Goal: Task Accomplishment & Management: Use online tool/utility

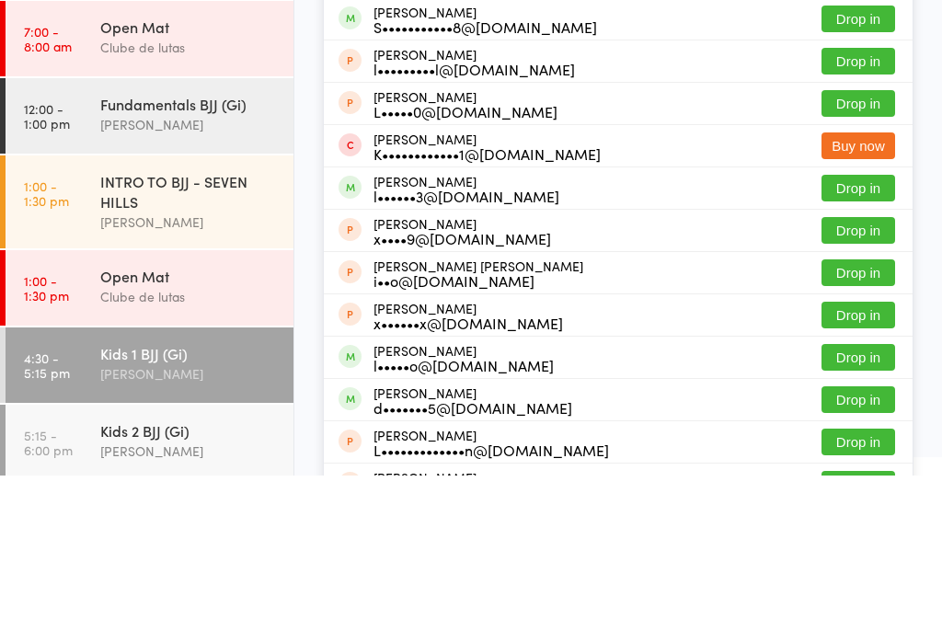
type input "Levi c"
click at [885, 63] on button "Drop in" at bounding box center [858, 58] width 74 height 27
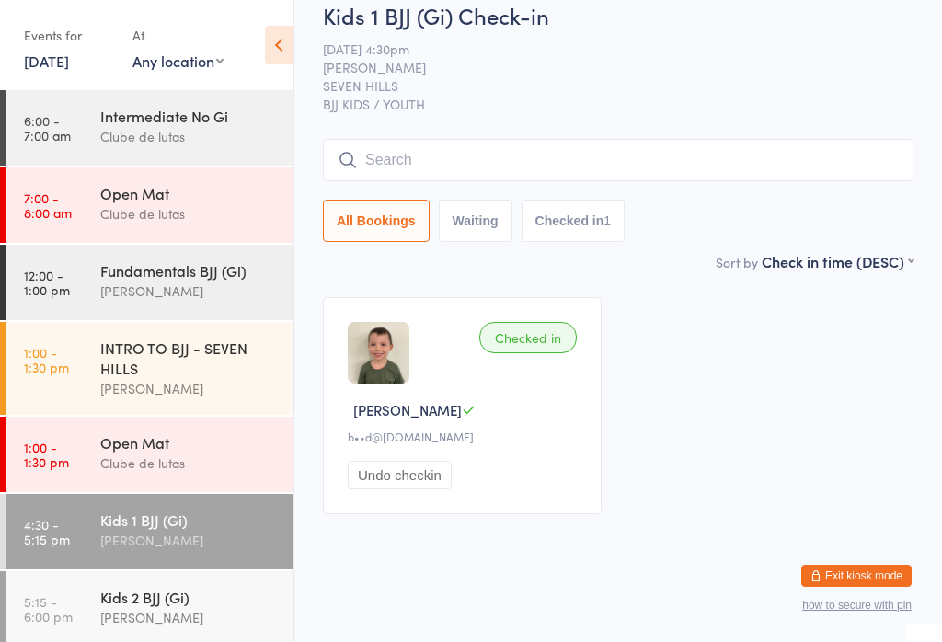
click at [859, 181] on input "search" at bounding box center [618, 160] width 591 height 42
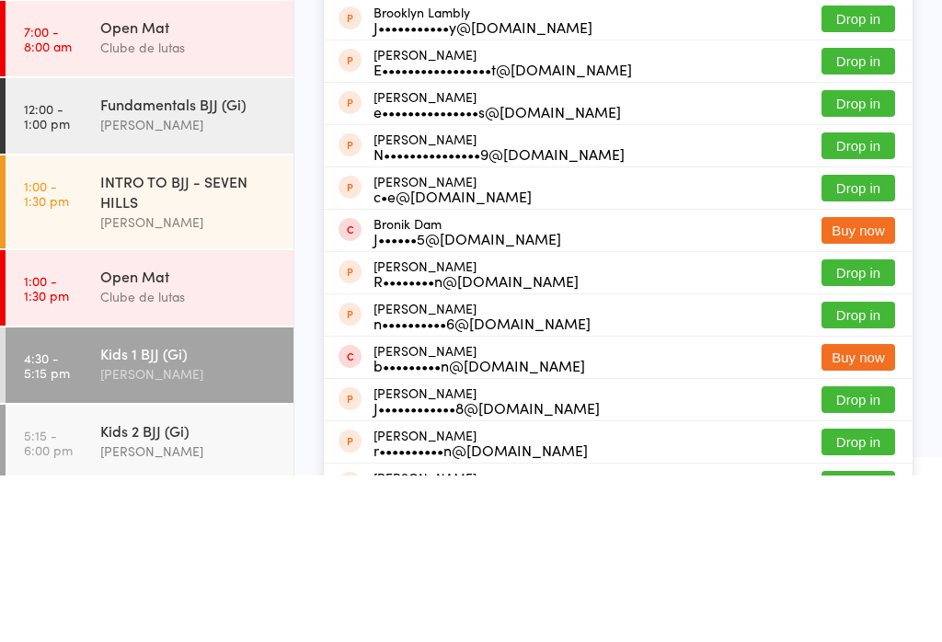
type input "[GEOGRAPHIC_DATA]"
click at [856, 60] on button "Drop in" at bounding box center [858, 58] width 74 height 27
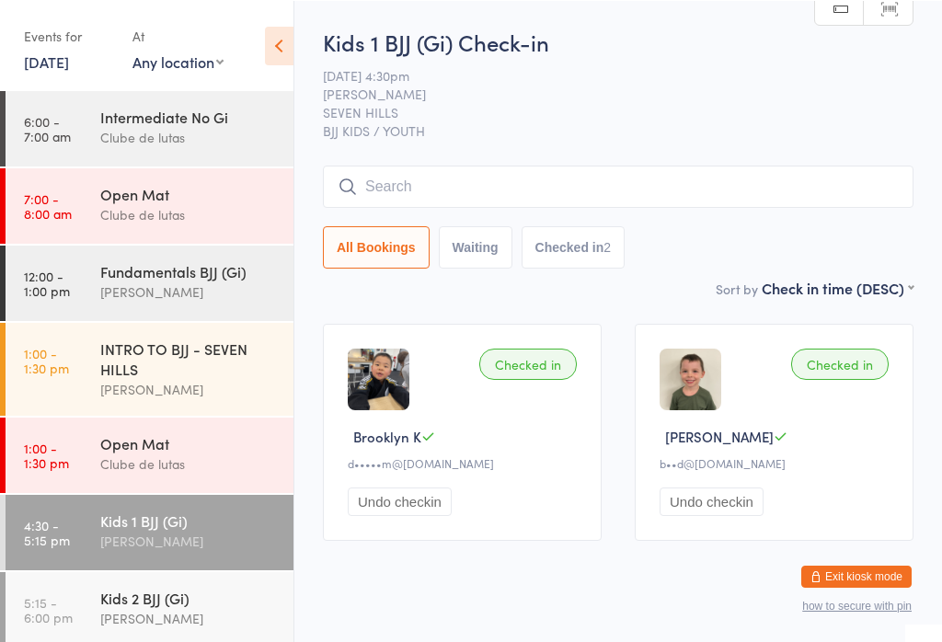
click at [221, 637] on div "Kids 2 BJJ (Gi) [PERSON_NAME]" at bounding box center [196, 607] width 193 height 73
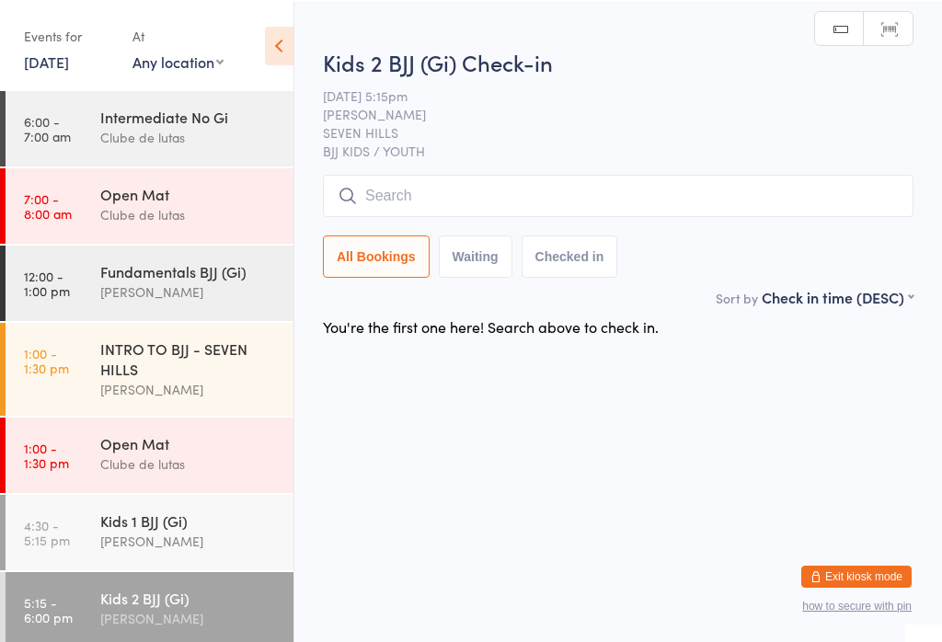
click at [823, 182] on input "search" at bounding box center [618, 195] width 591 height 42
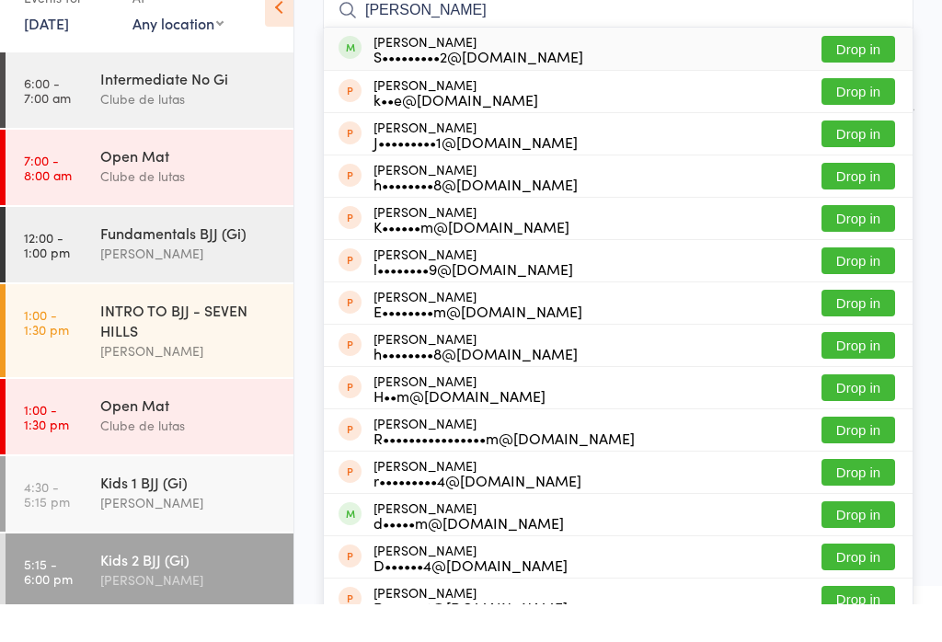
scroll to position [140, 0]
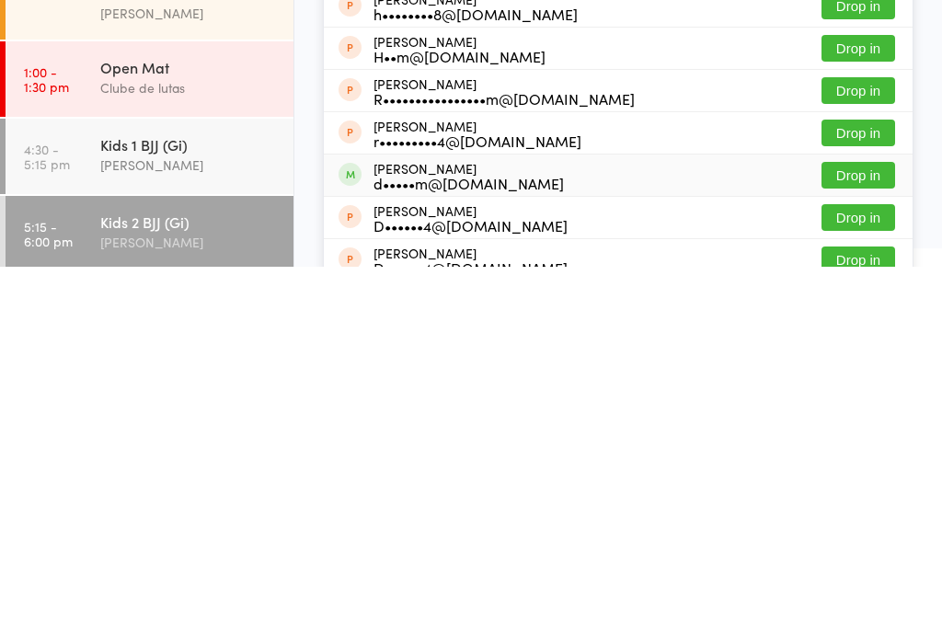
type input "[PERSON_NAME]"
click at [859, 530] on div "[PERSON_NAME] d•••••m@[DOMAIN_NAME] Drop in" at bounding box center [618, 550] width 589 height 41
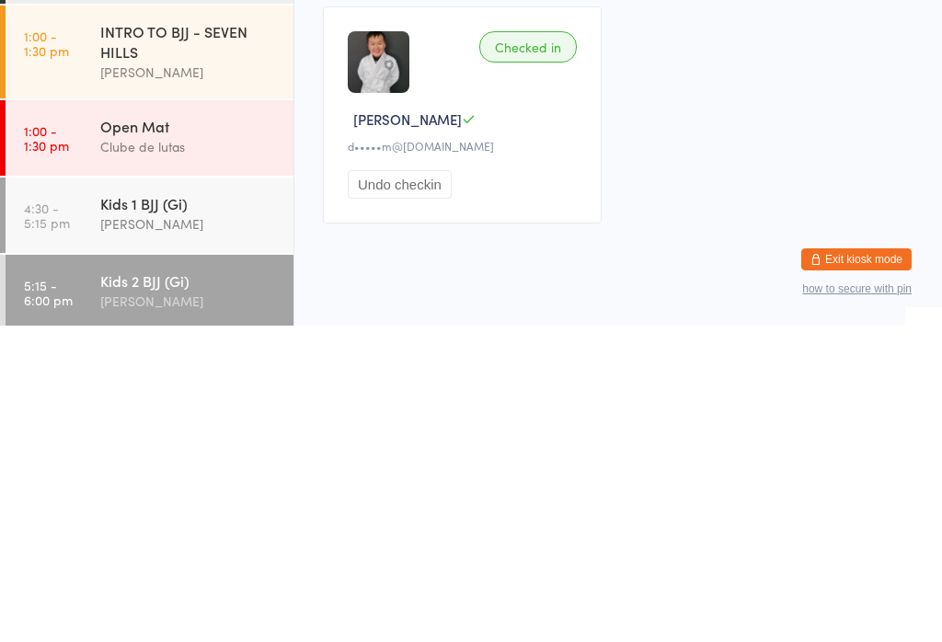
click at [580, 180] on input "search" at bounding box center [618, 186] width 591 height 42
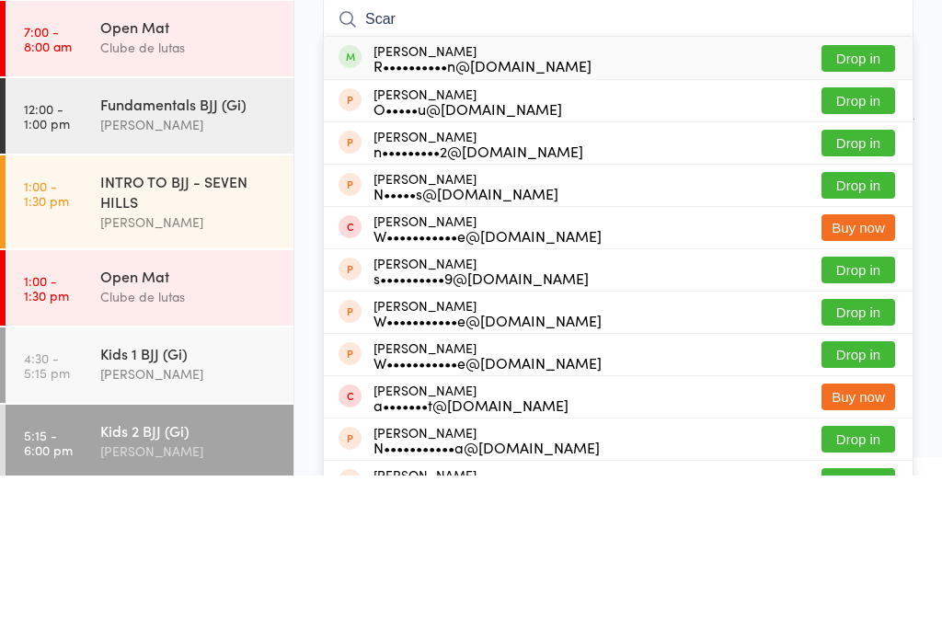
type input "Scar"
click at [876, 212] on button "Drop in" at bounding box center [858, 225] width 74 height 27
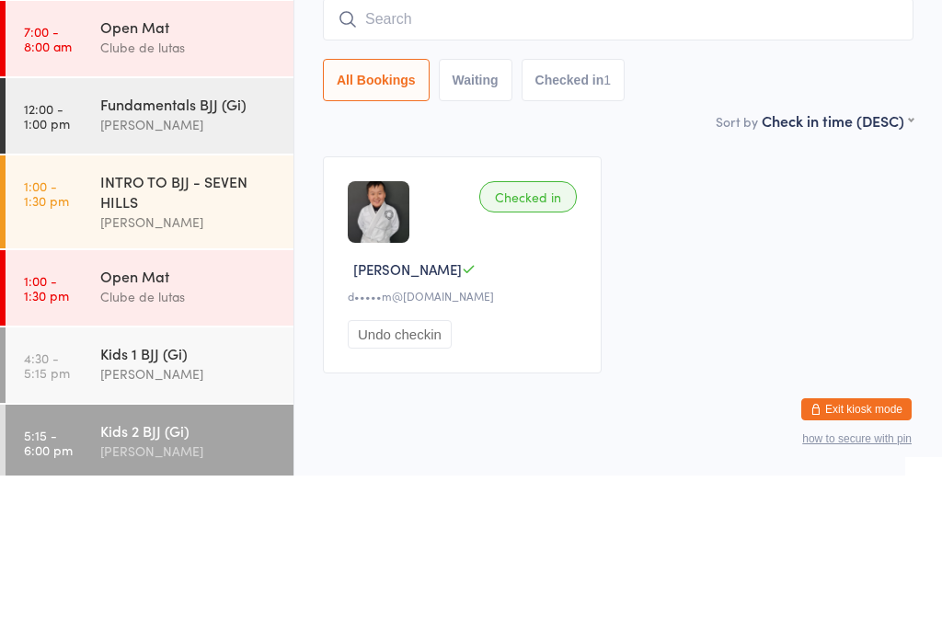
scroll to position [36, 0]
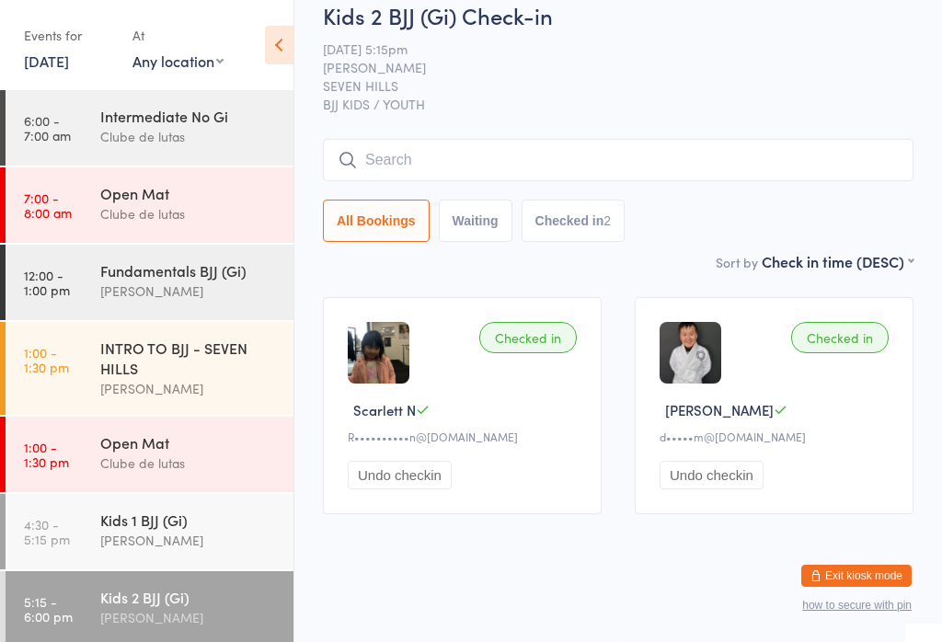
click at [535, 139] on input "search" at bounding box center [618, 160] width 591 height 42
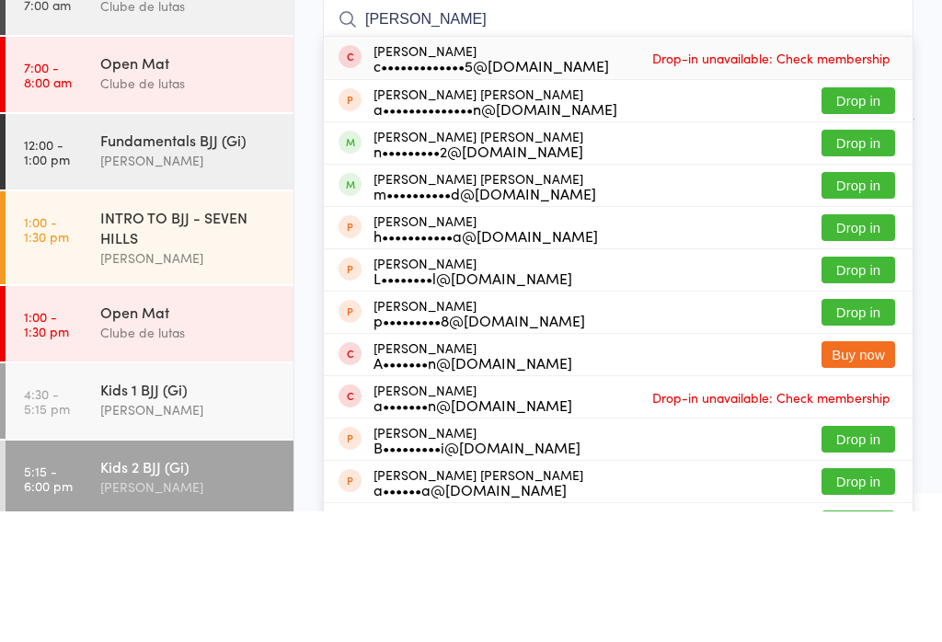
type input "[PERSON_NAME]"
click at [858, 303] on button "Drop in" at bounding box center [858, 316] width 74 height 27
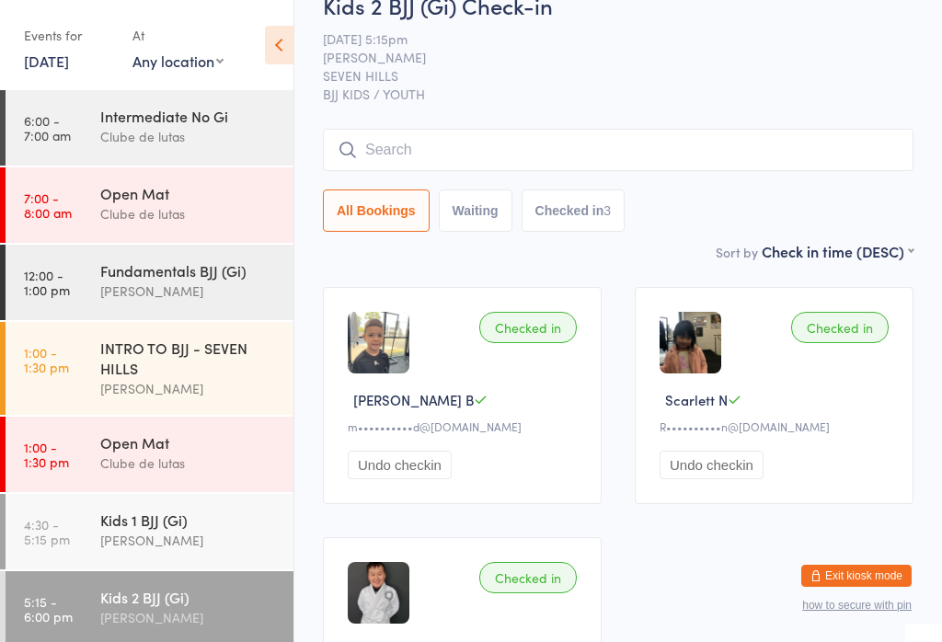
click at [573, 144] on input "search" at bounding box center [618, 150] width 591 height 42
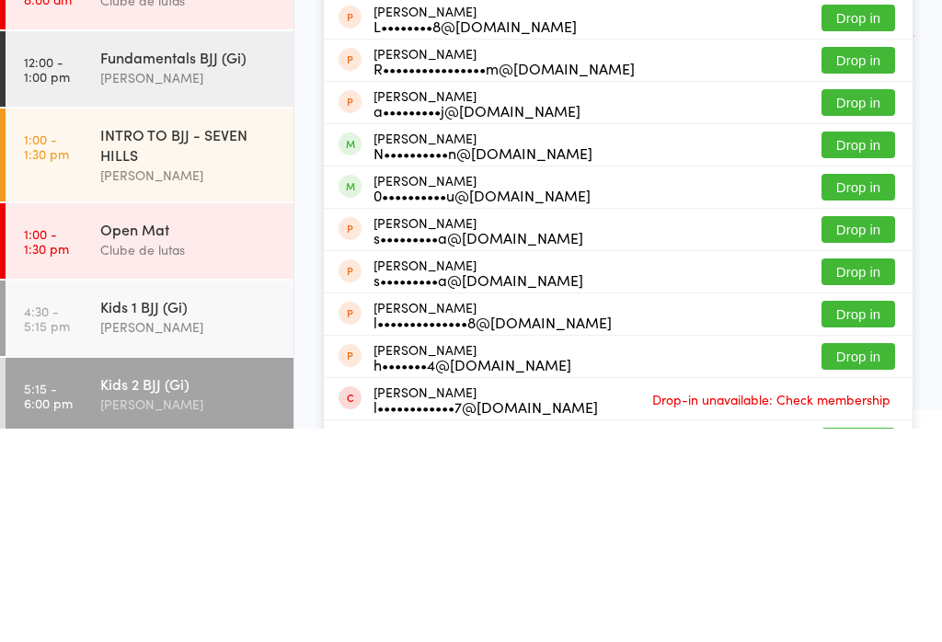
type input "[PERSON_NAME]"
click at [879, 345] on button "Drop in" at bounding box center [858, 358] width 74 height 27
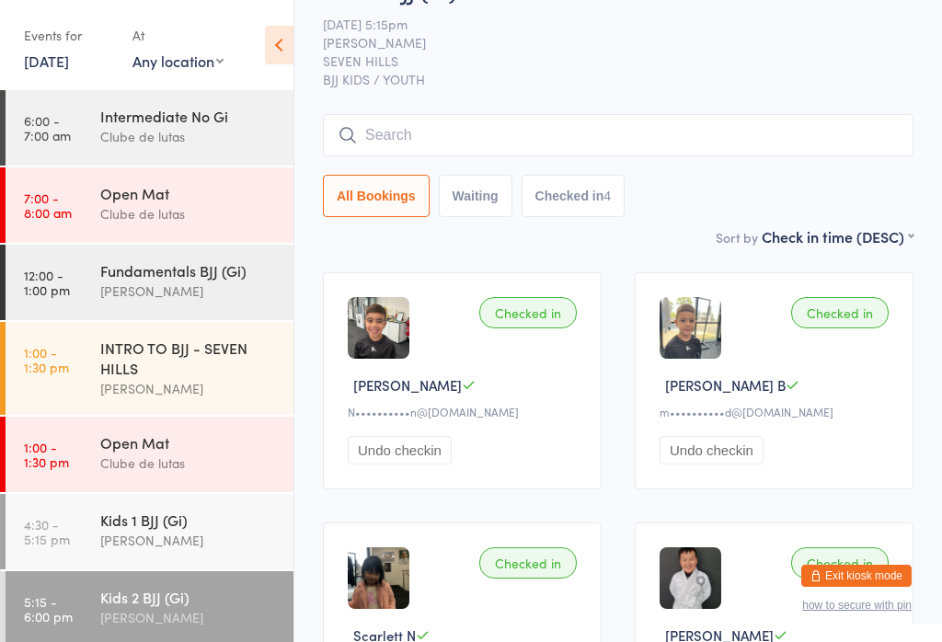
scroll to position [0, 0]
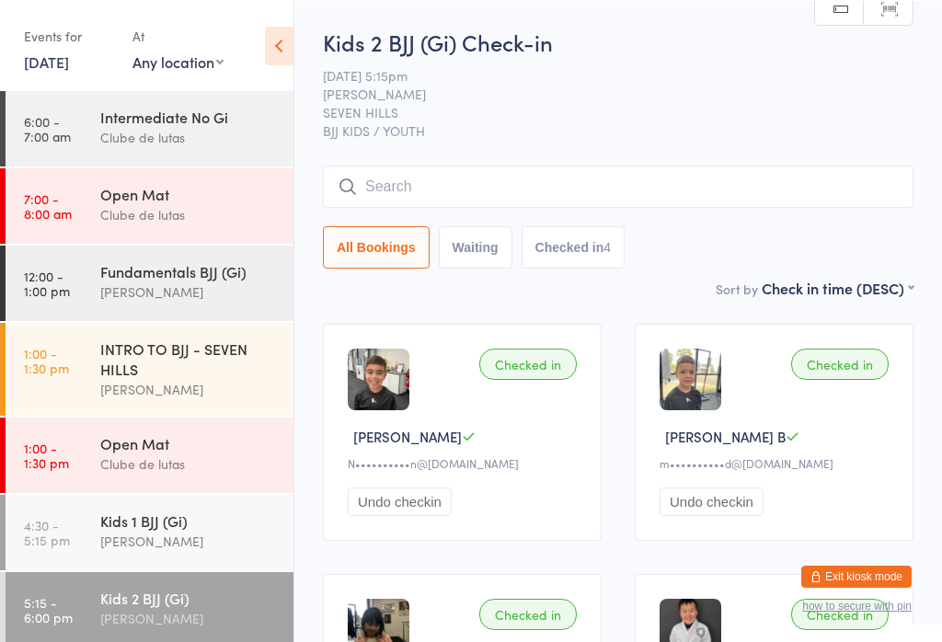
click at [627, 195] on input "search" at bounding box center [618, 186] width 591 height 42
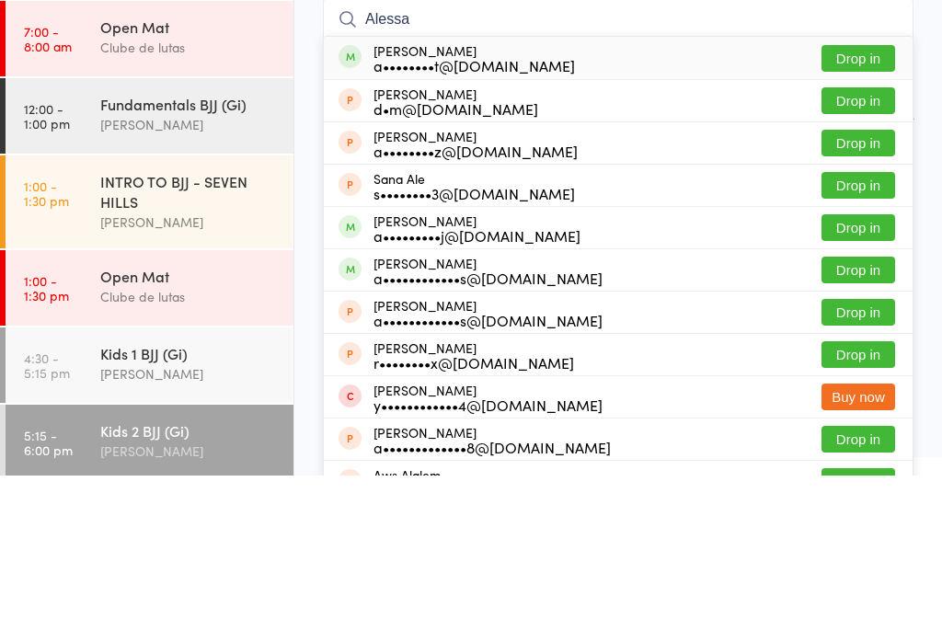
type input "Alessa"
click at [861, 212] on button "Drop in" at bounding box center [858, 225] width 74 height 27
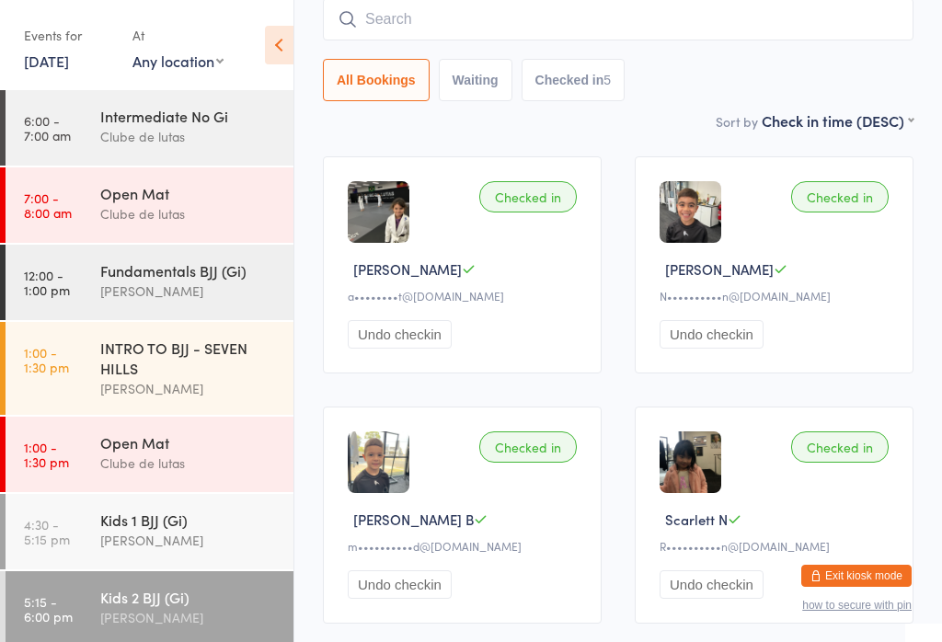
click at [115, 530] on div "Kids 1 BJJ (Gi)" at bounding box center [189, 520] width 178 height 20
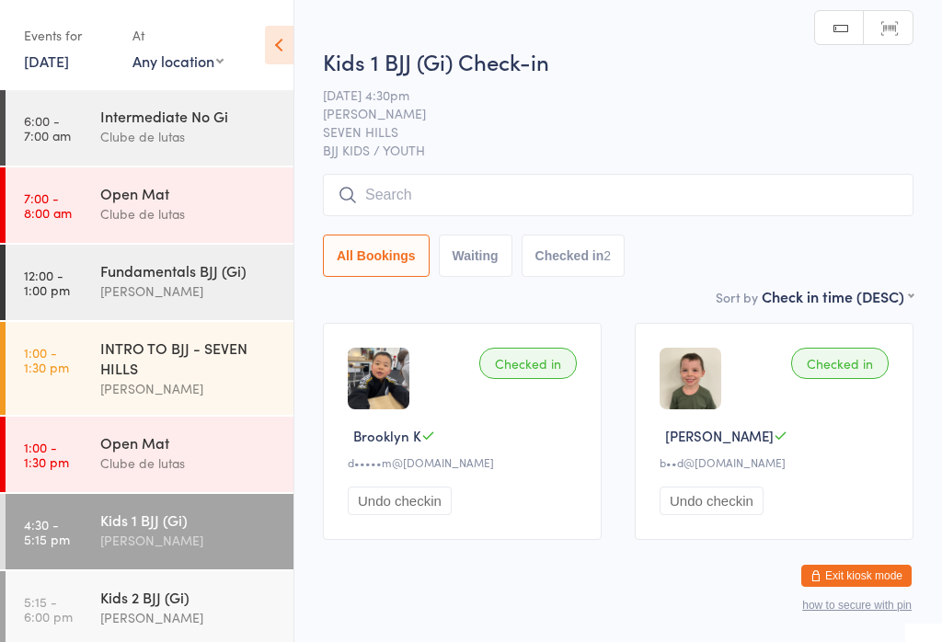
click at [501, 187] on input "search" at bounding box center [618, 195] width 591 height 42
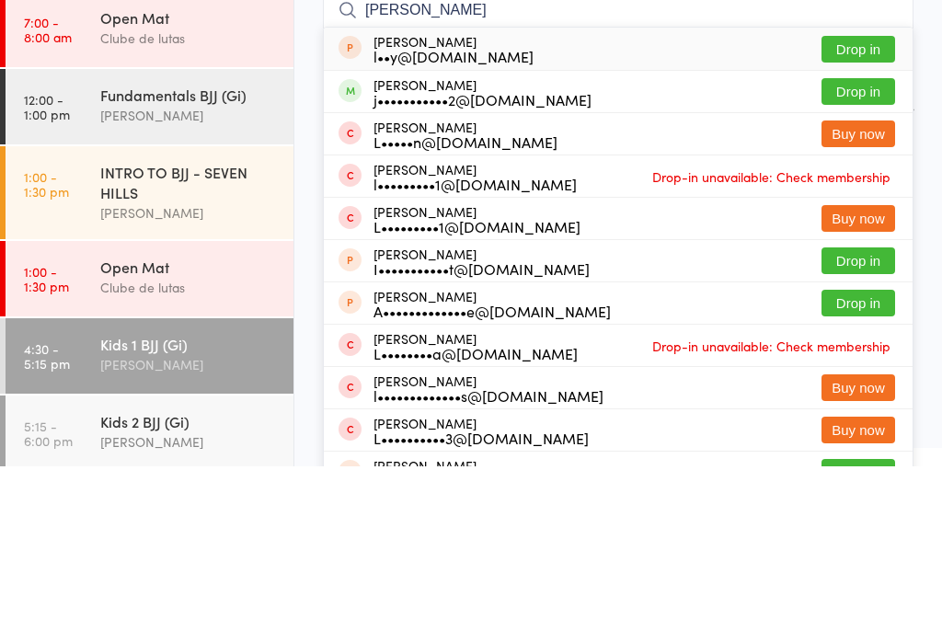
type input "[PERSON_NAME]"
click at [848, 254] on button "Drop in" at bounding box center [858, 267] width 74 height 27
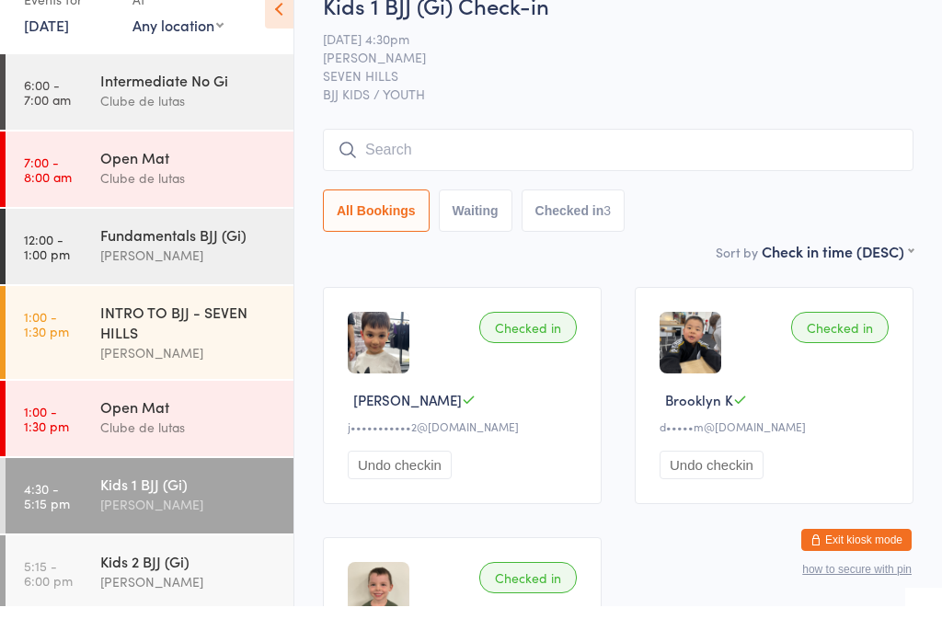
click at [568, 165] on input "search" at bounding box center [618, 186] width 591 height 42
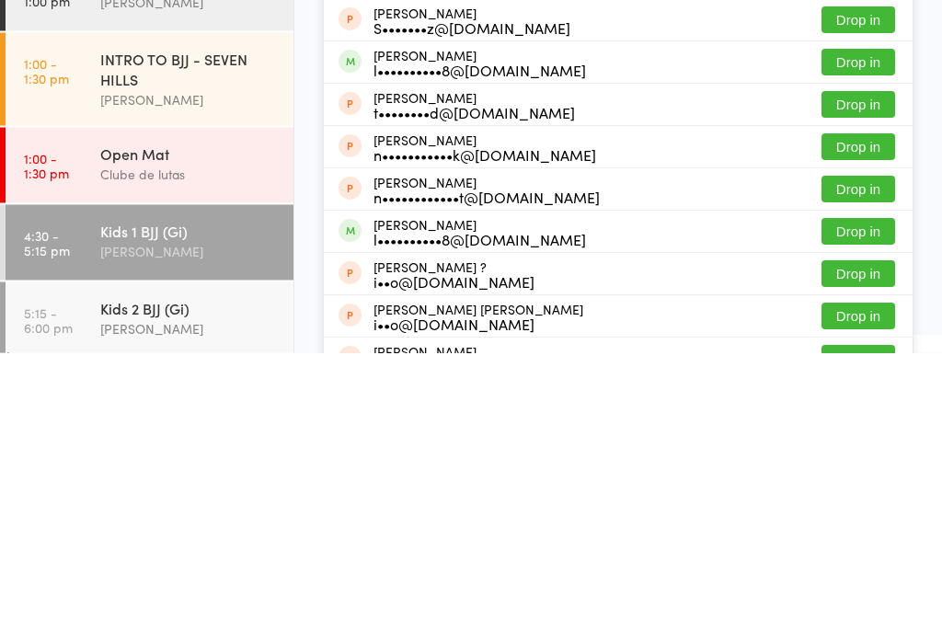
type input "Saad"
click at [870, 508] on button "Drop in" at bounding box center [858, 521] width 74 height 27
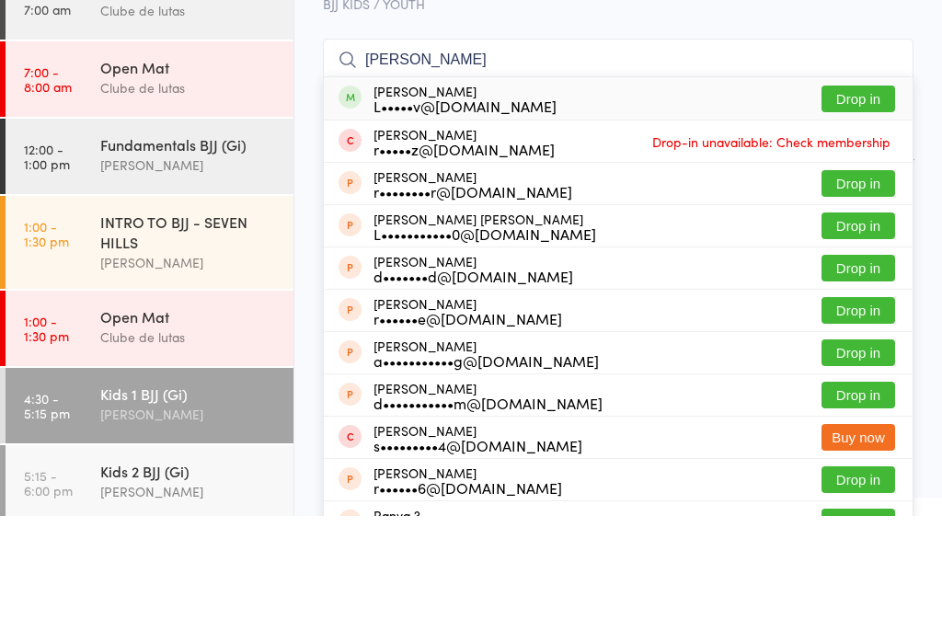
type input "[PERSON_NAME]"
click at [868, 203] on div "[PERSON_NAME] L•••••v@[DOMAIN_NAME] Drop in" at bounding box center [618, 224] width 589 height 42
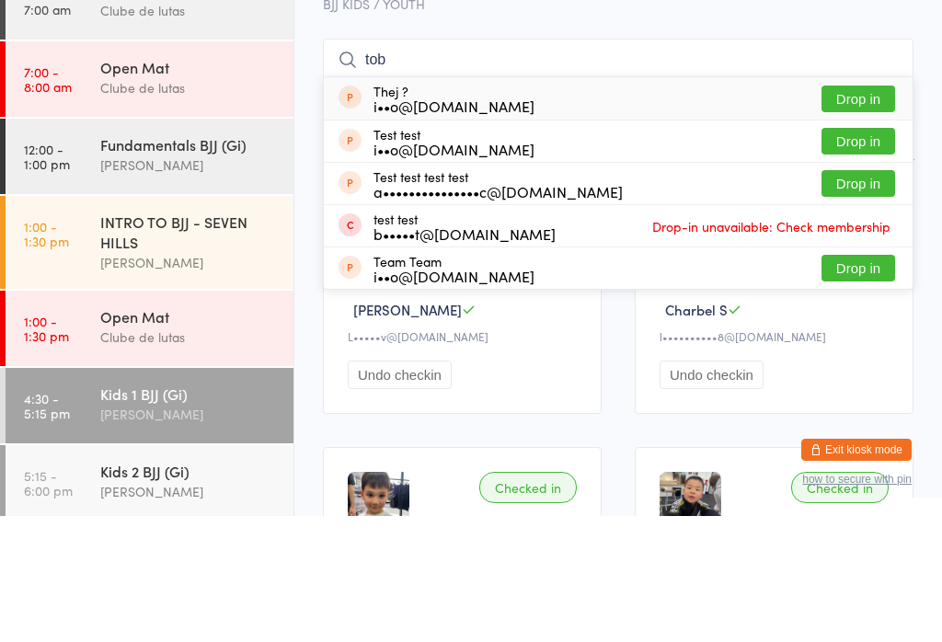
type input "[PERSON_NAME]"
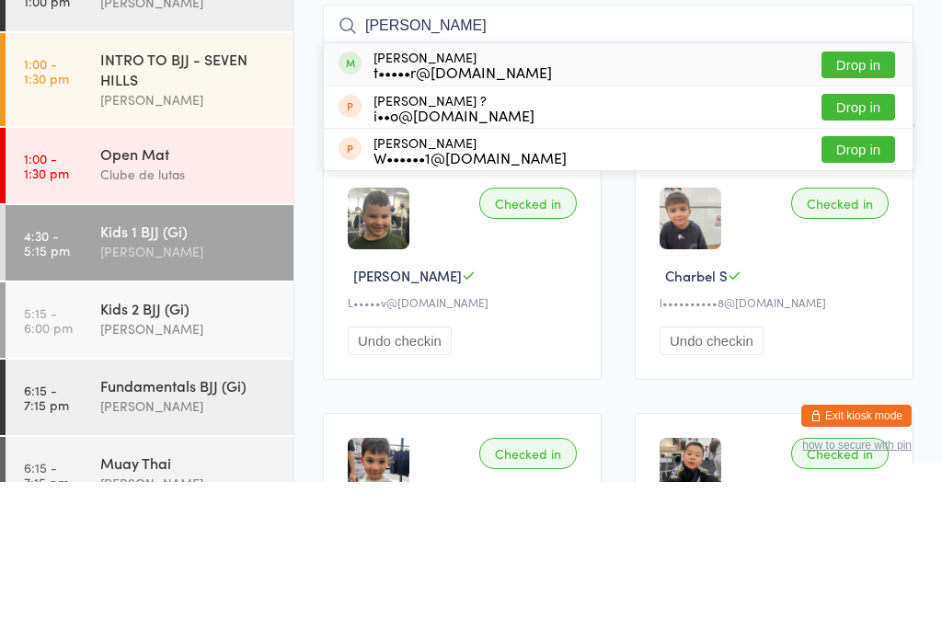
scroll to position [132, 0]
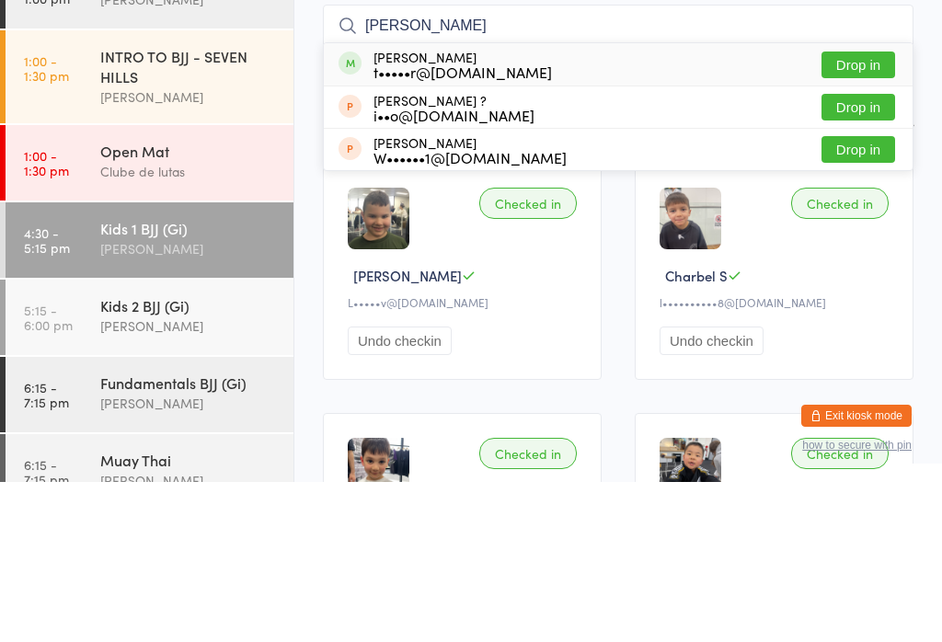
click at [113, 398] on div "[PERSON_NAME]" at bounding box center [189, 408] width 178 height 21
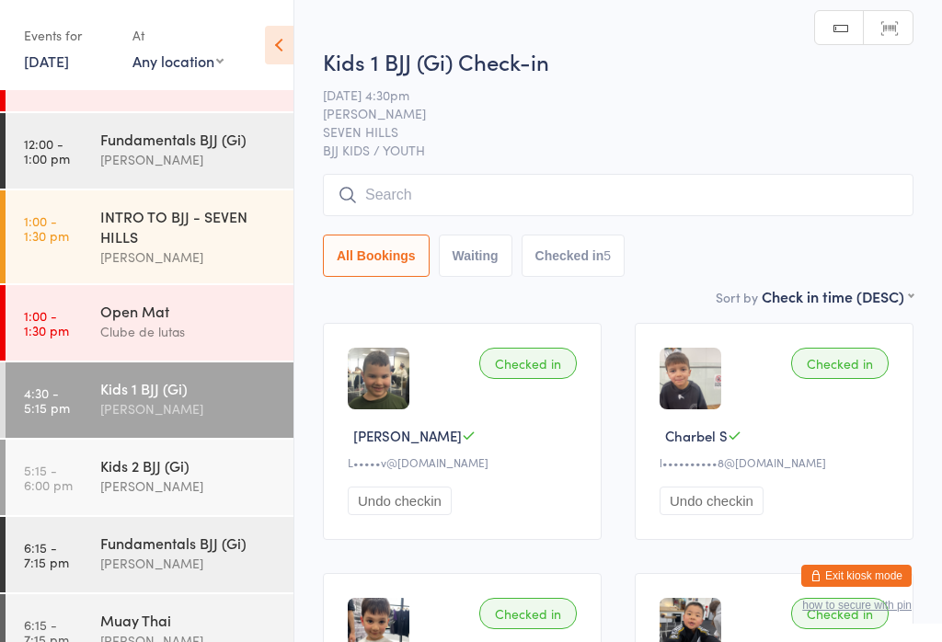
click at [399, 206] on input "search" at bounding box center [618, 195] width 591 height 42
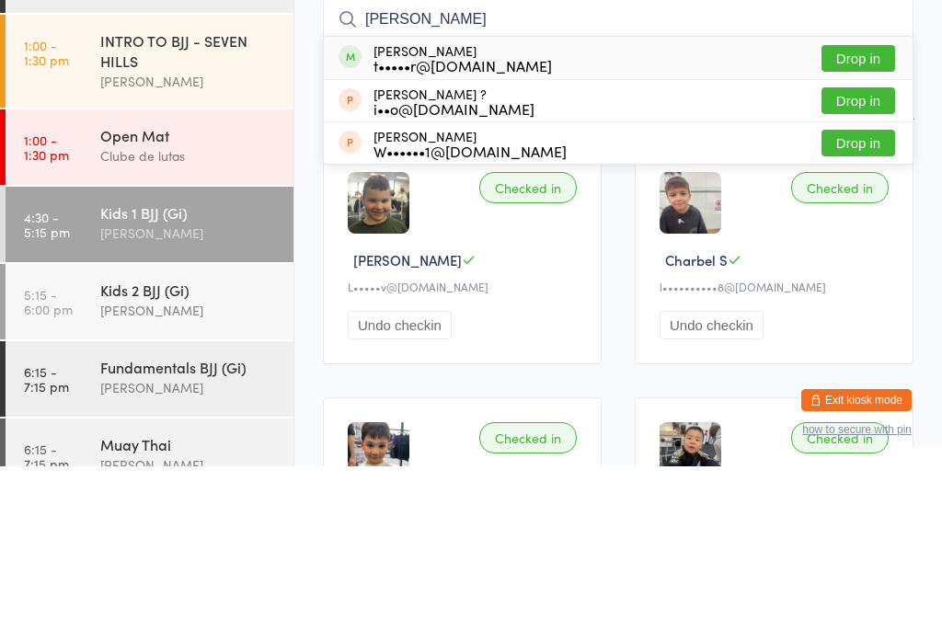
type input "[PERSON_NAME]"
click at [862, 221] on button "Drop in" at bounding box center [858, 234] width 74 height 27
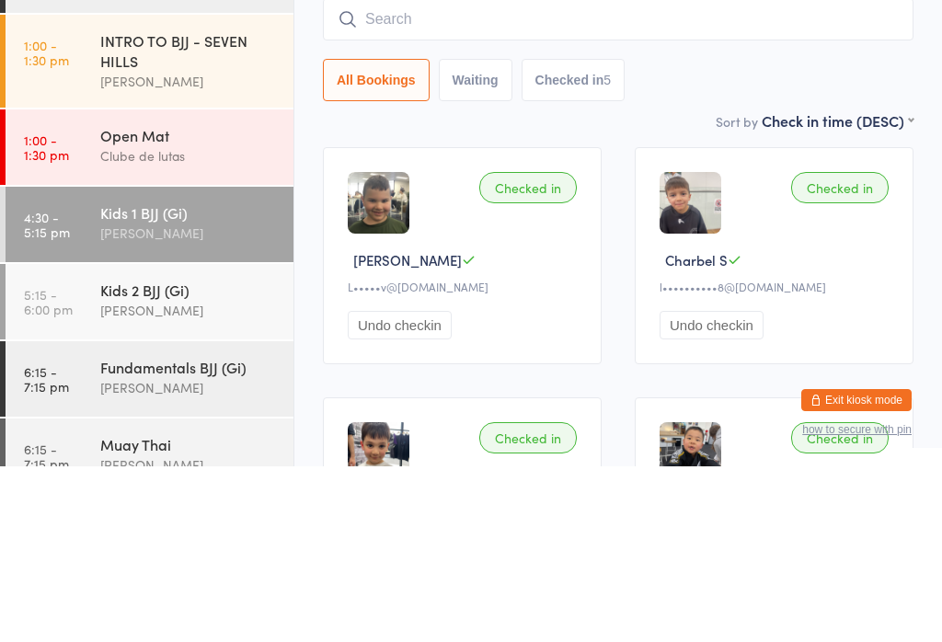
scroll to position [176, 0]
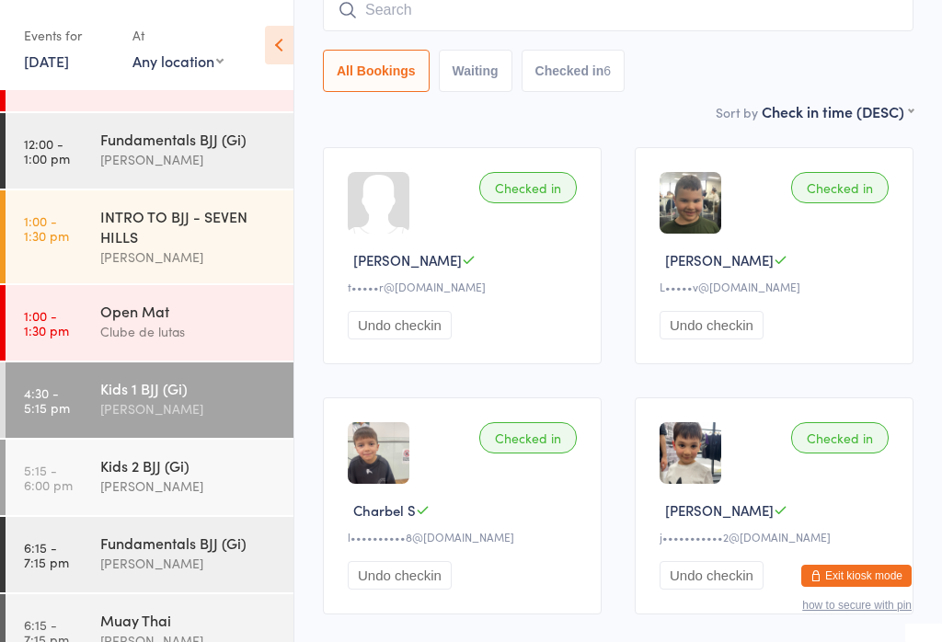
click at [693, 13] on input "search" at bounding box center [618, 10] width 591 height 42
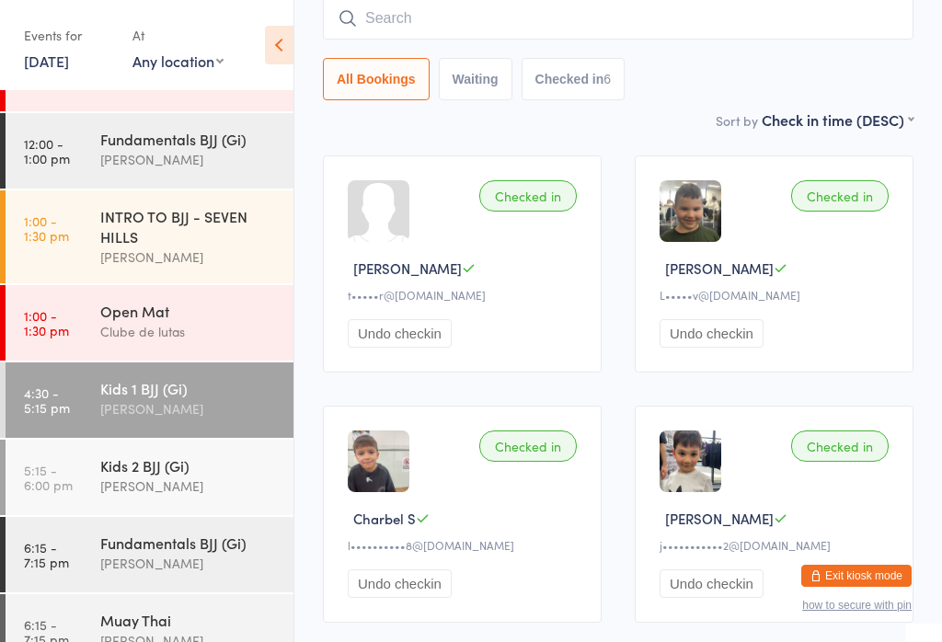
scroll to position [166, 0]
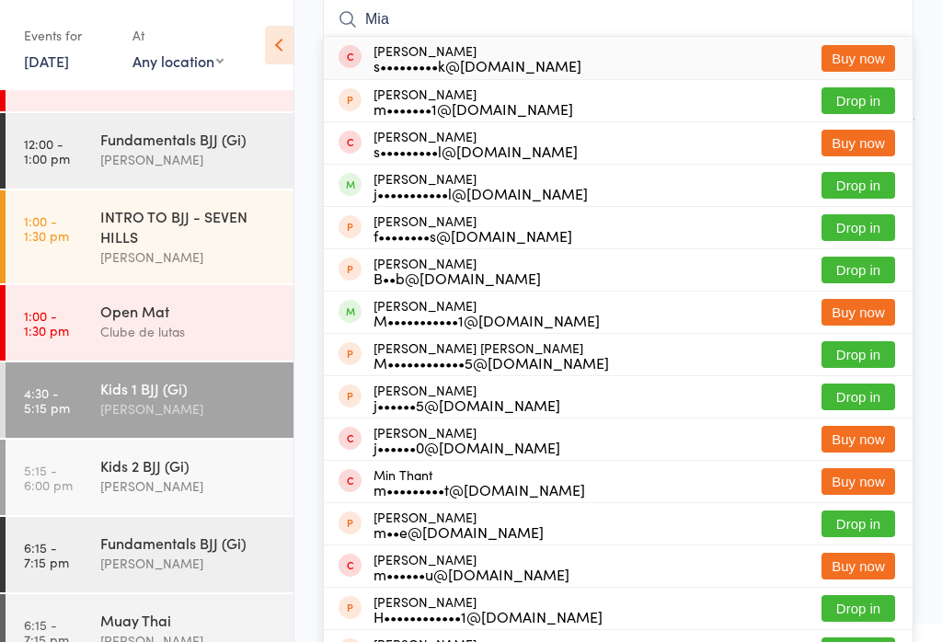
type input "Mia"
click at [531, 186] on div "j•••••••••••l@[DOMAIN_NAME]" at bounding box center [480, 193] width 214 height 15
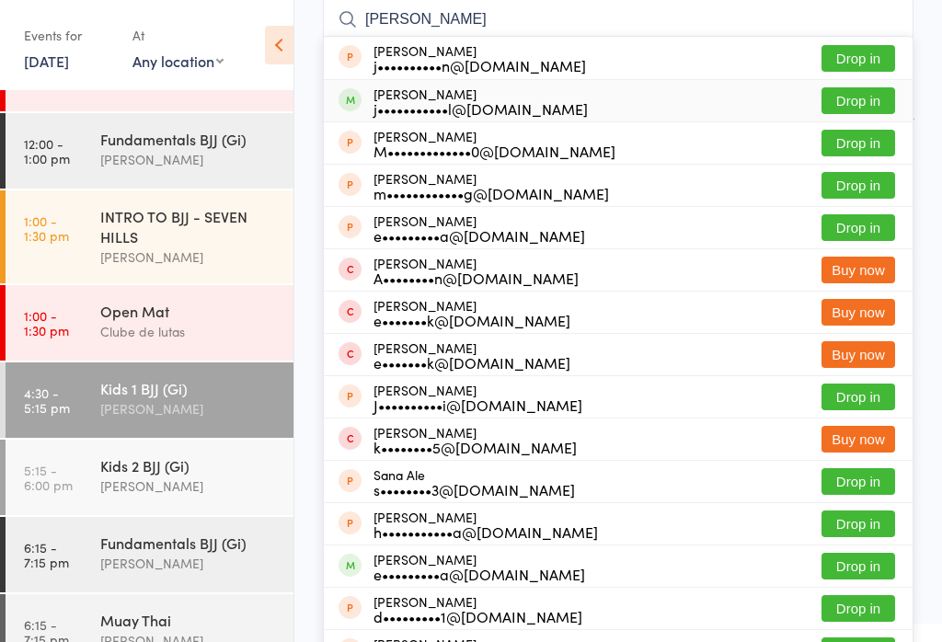
type input "[PERSON_NAME]"
click at [594, 108] on div "[PERSON_NAME] j•••••••••••l@[DOMAIN_NAME] Drop in" at bounding box center [618, 100] width 589 height 41
